Goal: Task Accomplishment & Management: Use online tool/utility

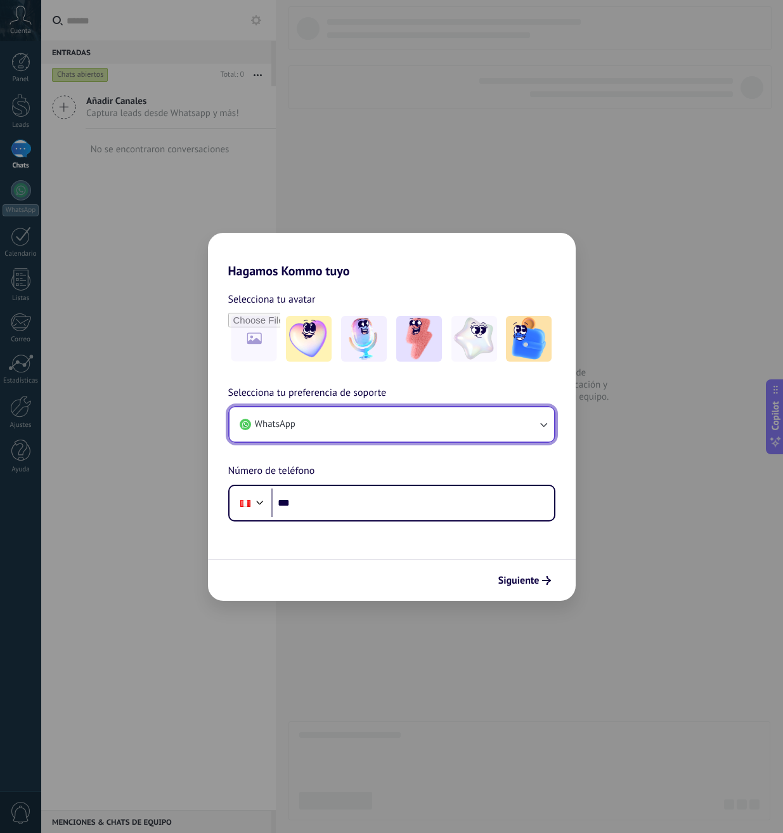
click at [340, 424] on button "WhatsApp" at bounding box center [392, 424] width 325 height 34
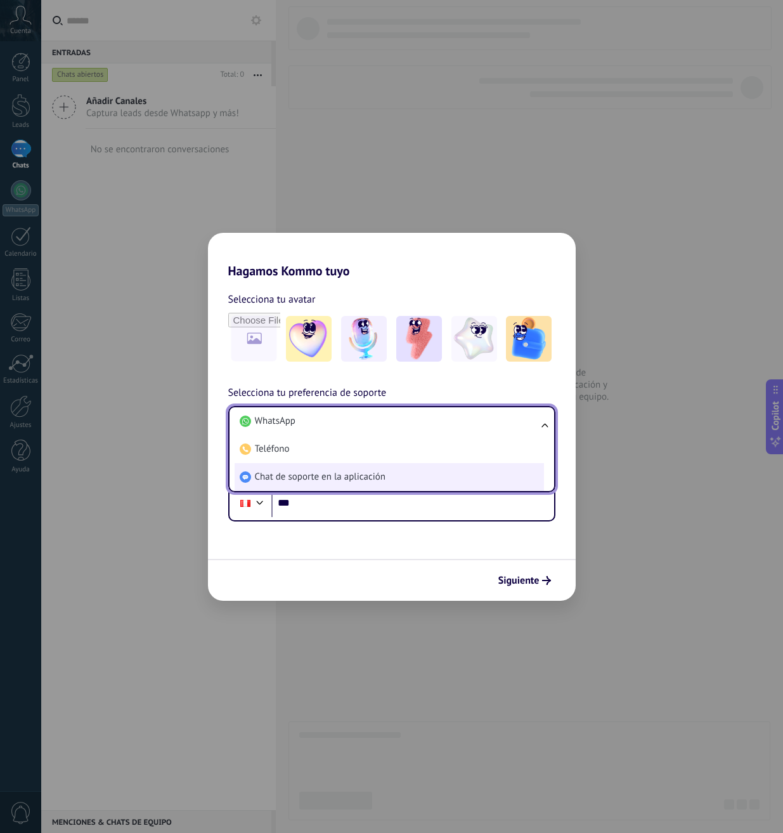
click at [315, 480] on span "Chat de soporte en la aplicación" at bounding box center [320, 476] width 131 height 13
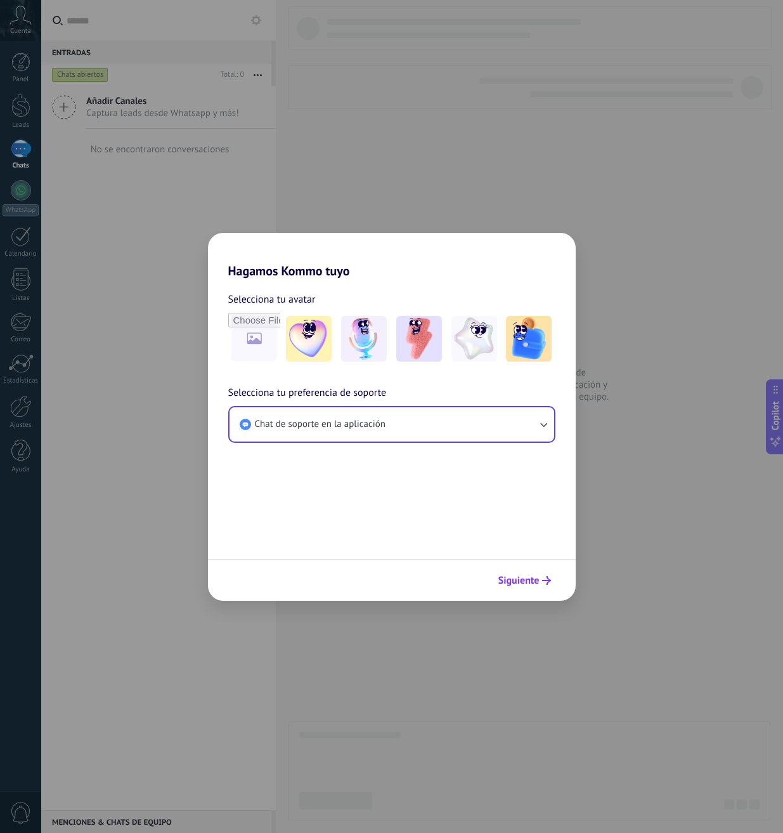
click at [529, 576] on span "Siguiente" at bounding box center [518, 580] width 41 height 9
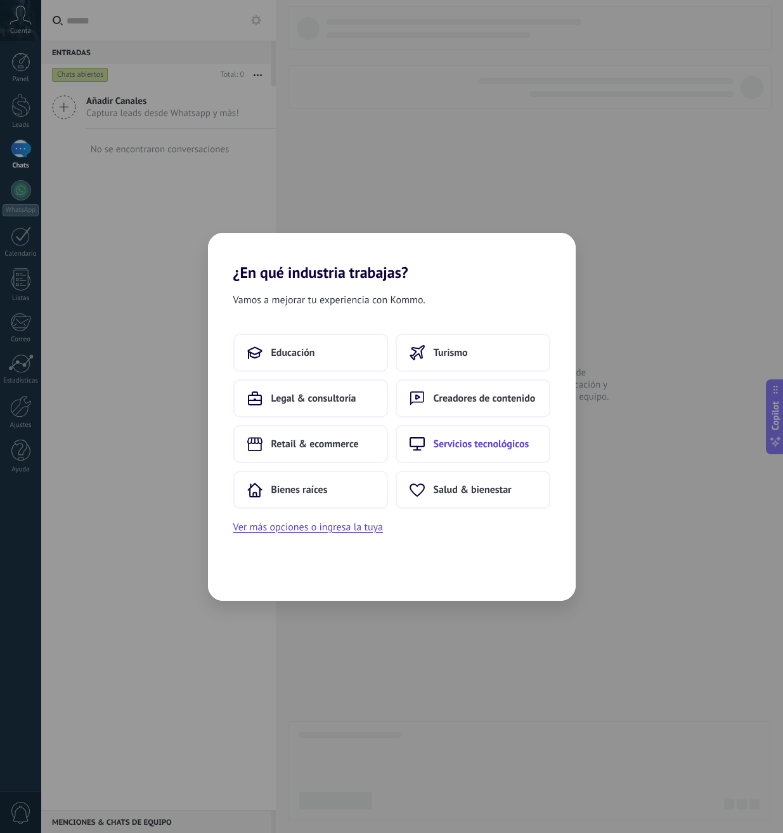
click at [439, 444] on span "Servicios tecnológicos" at bounding box center [482, 443] width 96 height 13
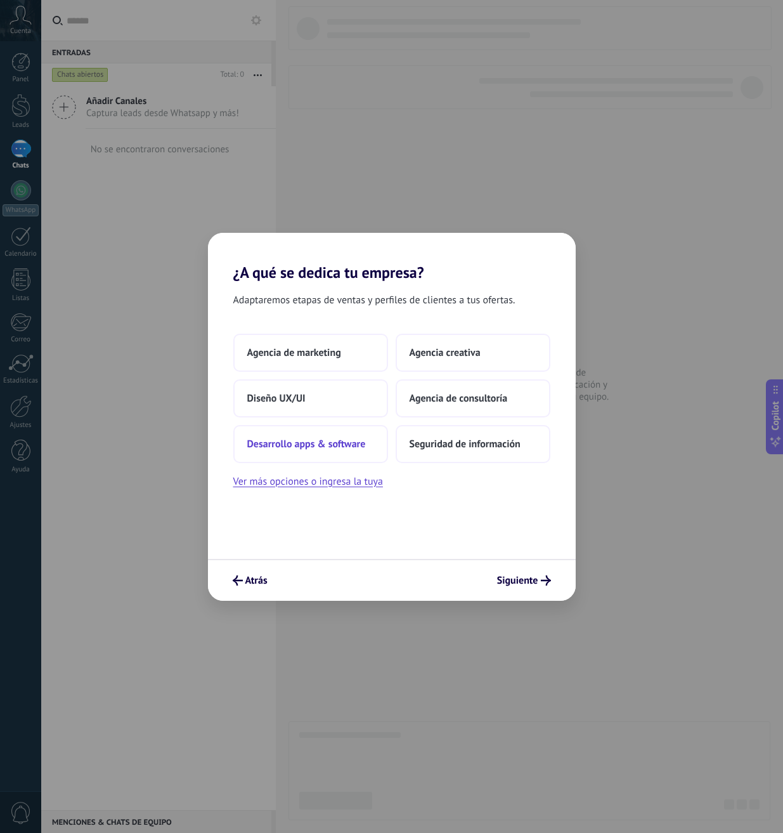
click at [331, 455] on button "Desarrollo apps & software" at bounding box center [310, 444] width 155 height 38
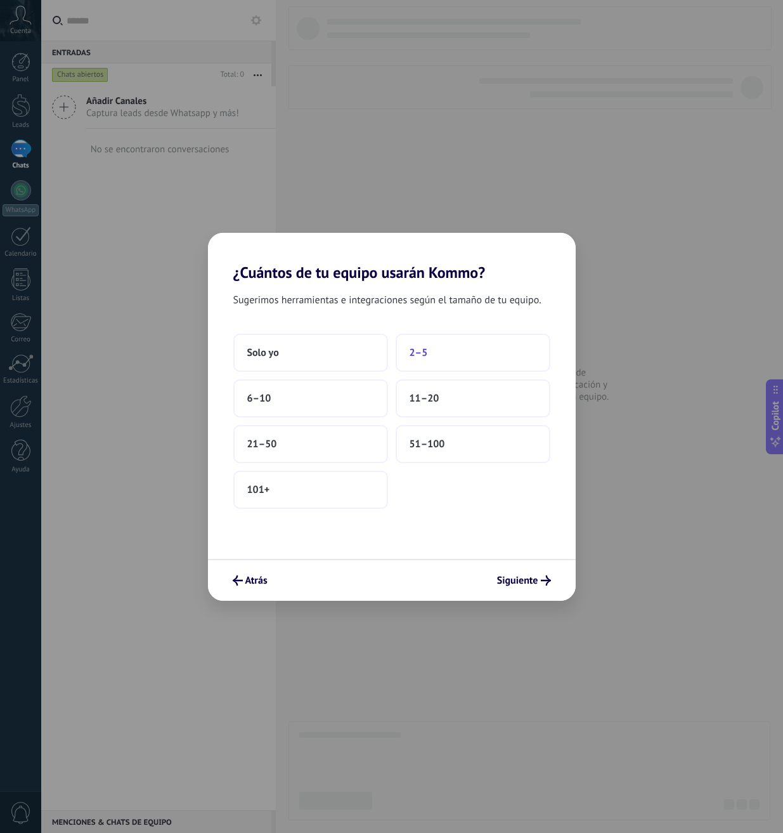
click at [428, 348] on button "2–5" at bounding box center [473, 353] width 155 height 38
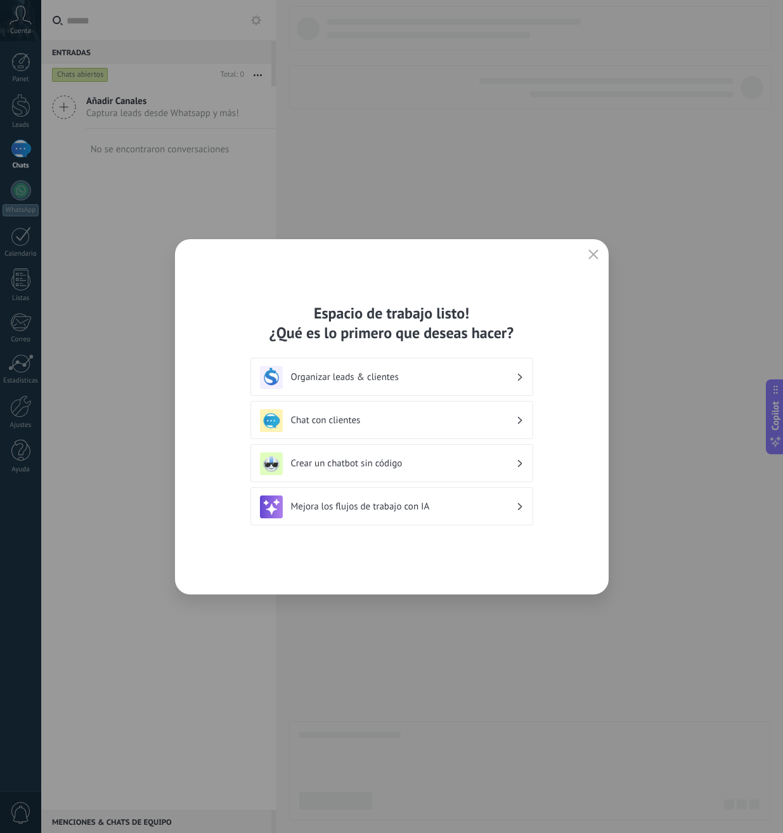
click at [378, 419] on h3 "Chat con clientes" at bounding box center [403, 420] width 225 height 12
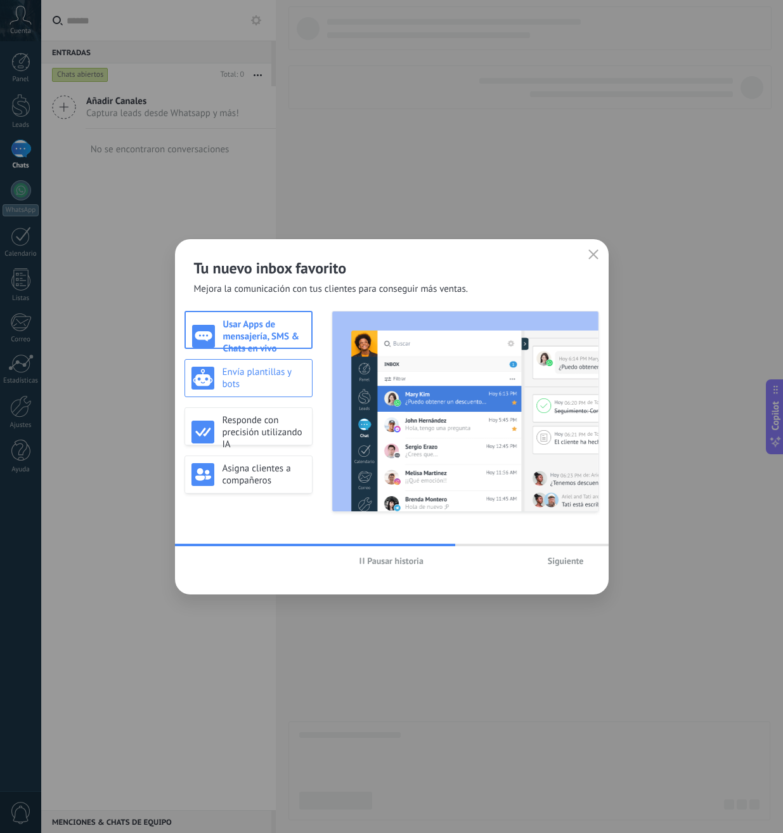
click at [257, 364] on div "Envía plantillas y bots" at bounding box center [249, 378] width 128 height 38
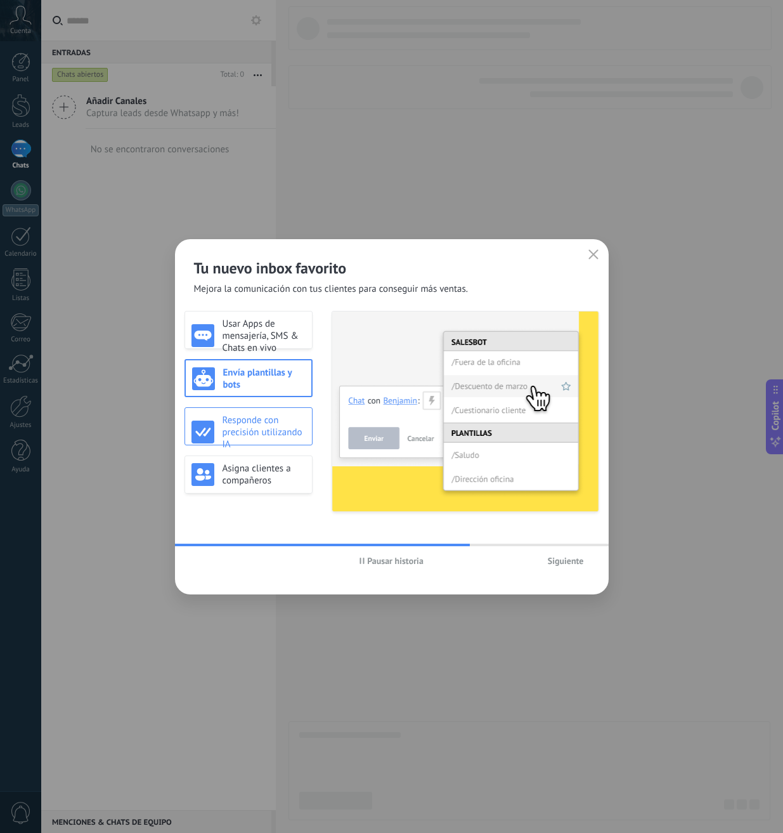
click at [249, 427] on h3 "Responde con precisión utilizando IA" at bounding box center [264, 432] width 83 height 36
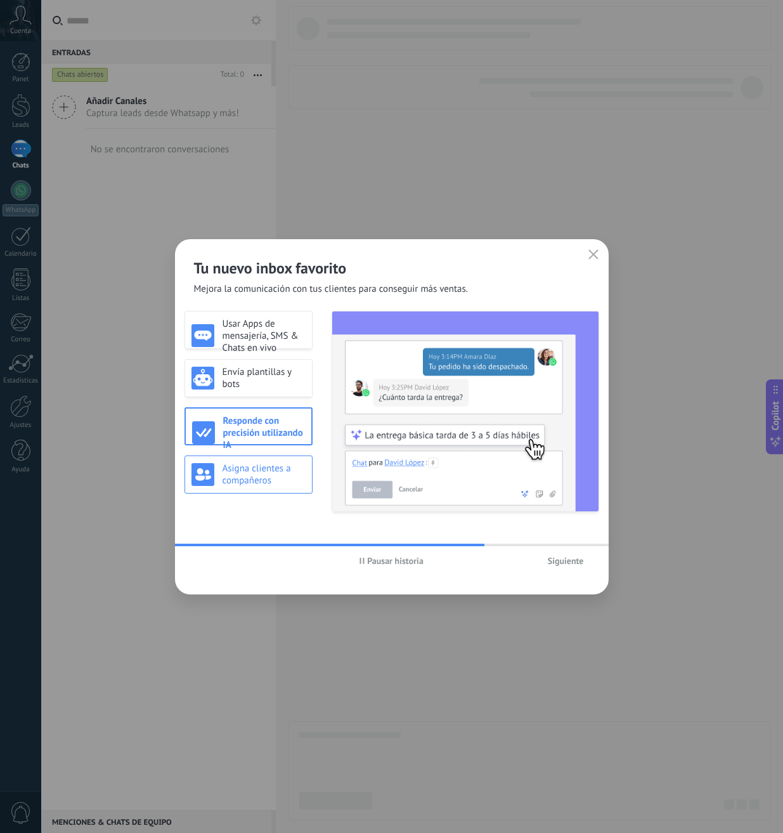
click at [247, 455] on div "Asigna clientes a compañeros" at bounding box center [249, 474] width 128 height 38
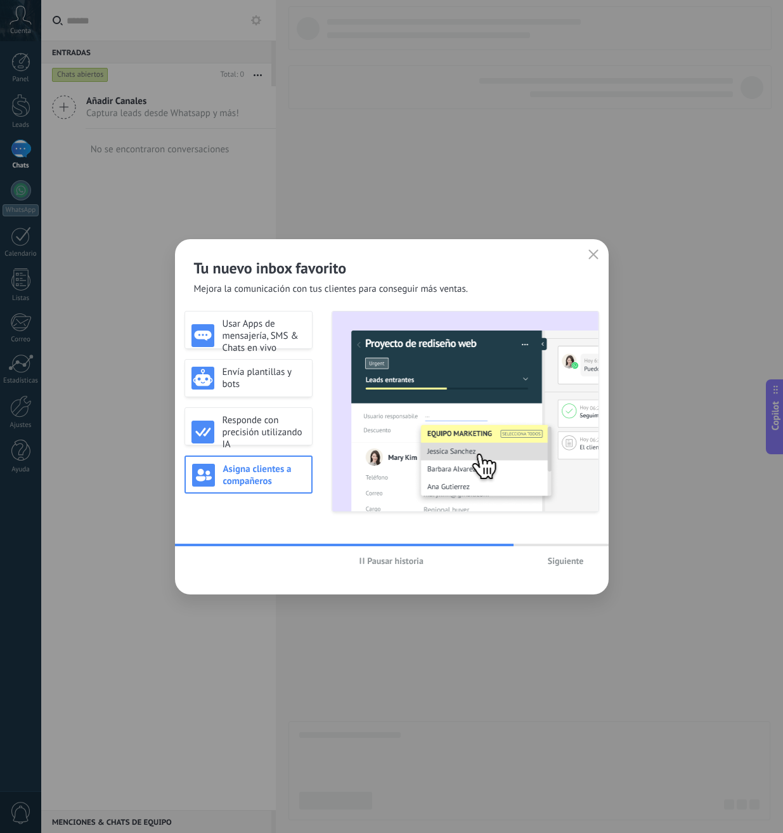
click at [565, 564] on span "Siguiente" at bounding box center [566, 560] width 36 height 9
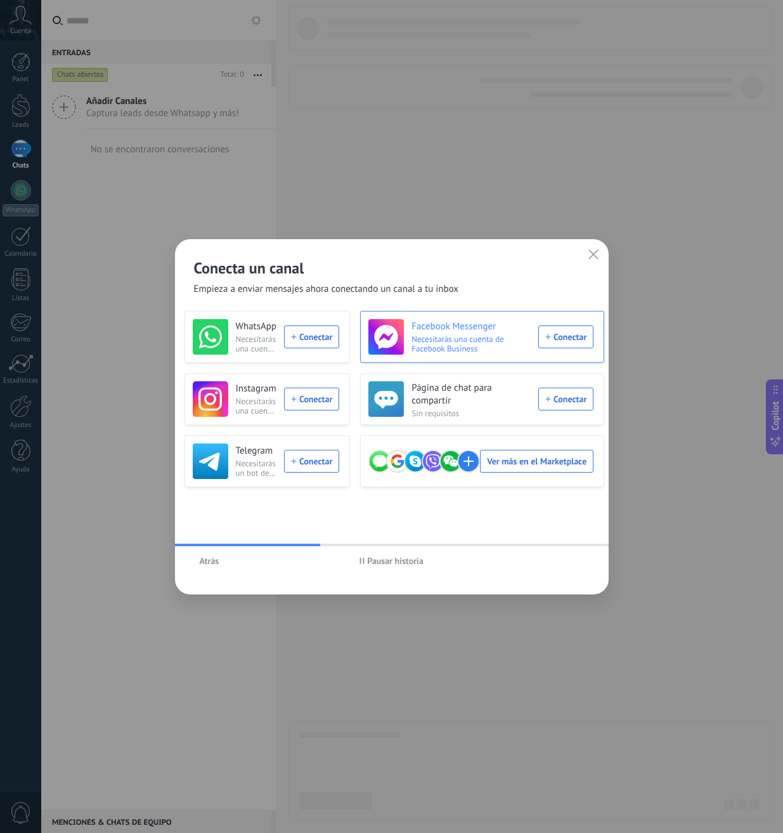
click at [555, 337] on div "[DEMOGRAPHIC_DATA] Messenger Necesitarás una cuenta de Facebook Business Conect…" at bounding box center [480, 337] width 225 height 36
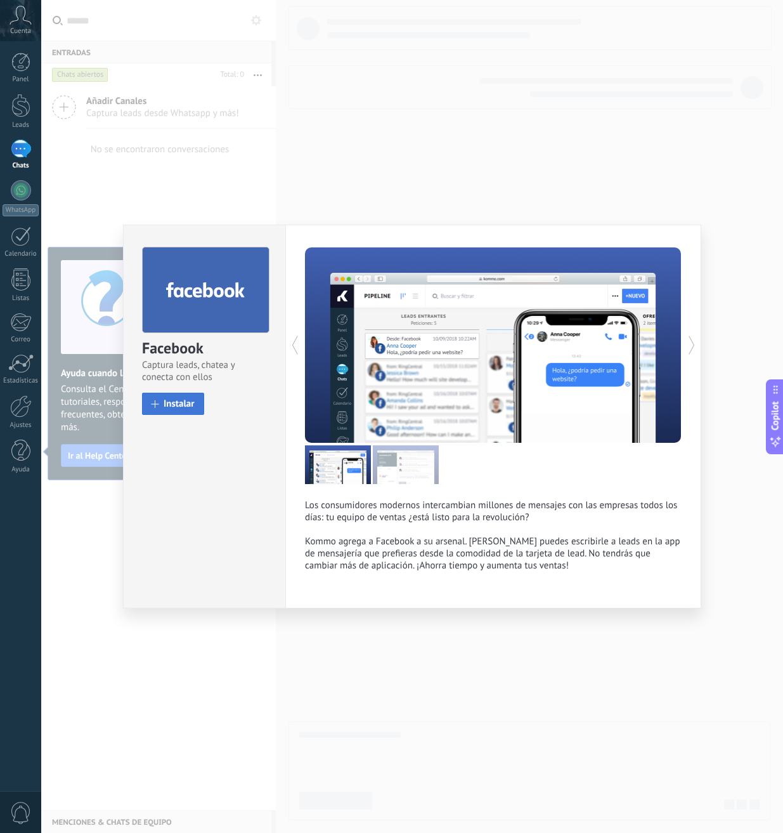
click at [183, 401] on span "Instalar" at bounding box center [179, 404] width 31 height 10
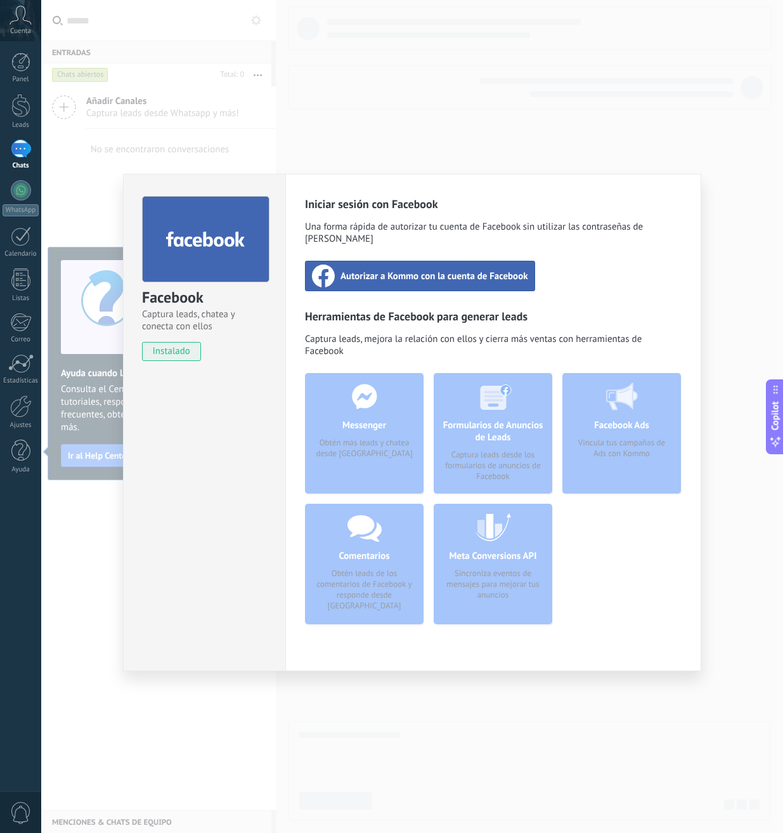
click at [353, 421] on div "Messenger Obtén más leads y chatea desde [GEOGRAPHIC_DATA]" at bounding box center [364, 433] width 119 height 120
click at [409, 269] on span "Autorizar a Kommo con la cuenta de Facebook" at bounding box center [434, 275] width 188 height 13
